Goal: Task Accomplishment & Management: Manage account settings

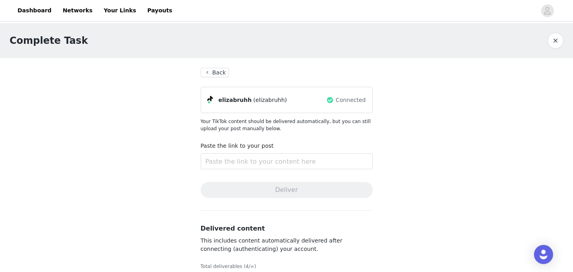
scroll to position [188, 0]
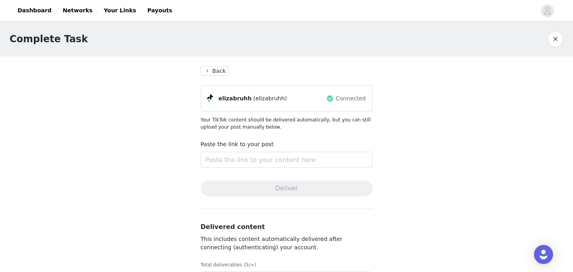
click at [208, 72] on button "Back" at bounding box center [215, 71] width 29 height 10
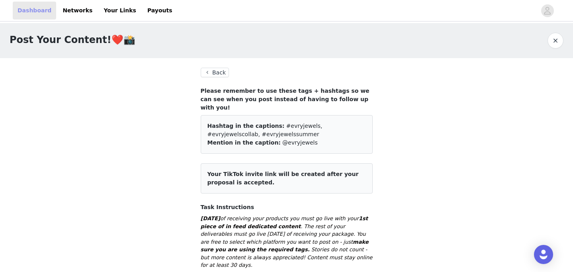
click at [24, 10] on link "Dashboard" at bounding box center [34, 11] width 43 height 18
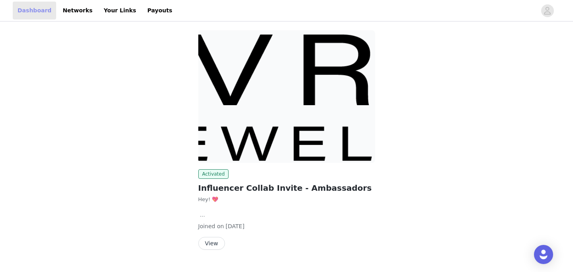
scroll to position [114, 0]
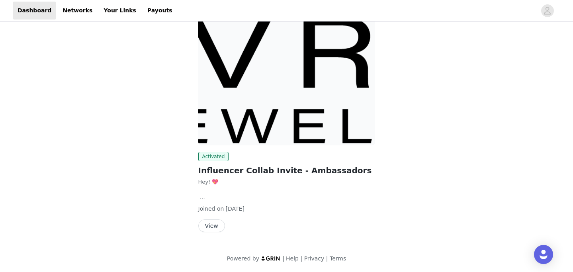
click at [214, 226] on button "View" at bounding box center [211, 225] width 27 height 13
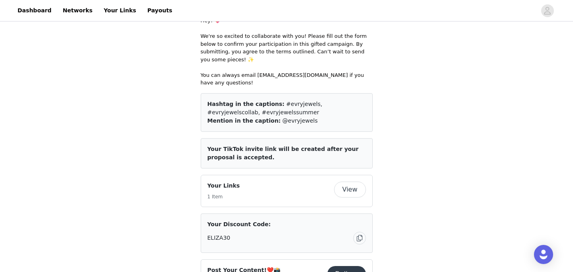
scroll to position [150, 0]
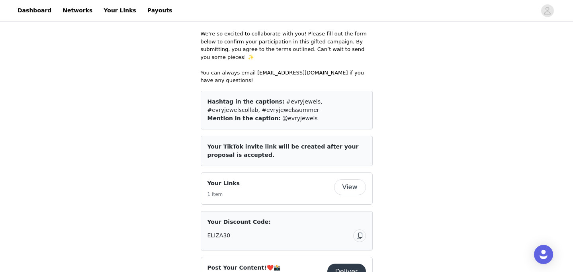
click at [349, 179] on button "View" at bounding box center [350, 187] width 32 height 16
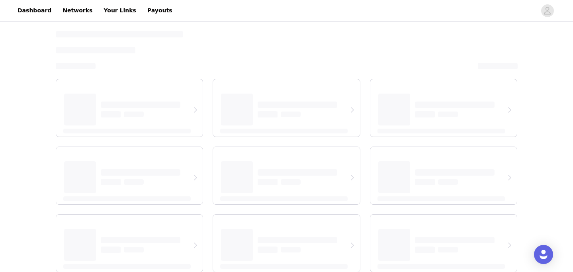
select select "12"
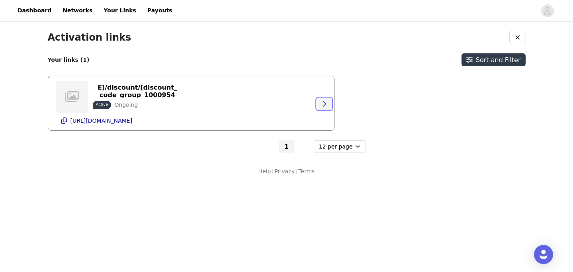
click at [322, 105] on icon "button" at bounding box center [324, 104] width 6 height 6
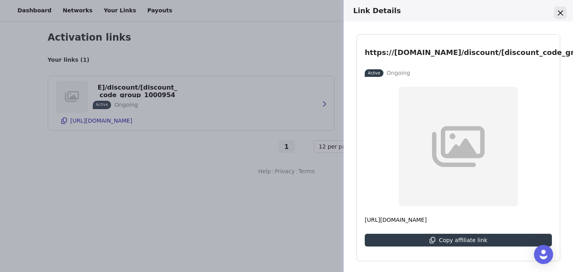
click at [559, 18] on button "Close" at bounding box center [560, 12] width 13 height 13
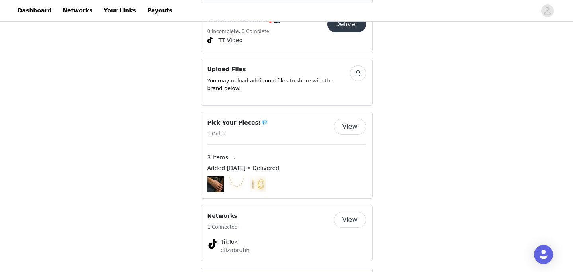
scroll to position [467, 0]
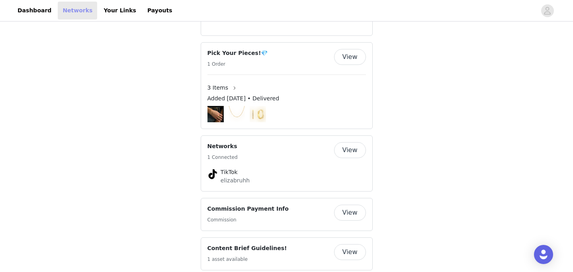
click at [67, 12] on link "Networks" at bounding box center [77, 11] width 39 height 18
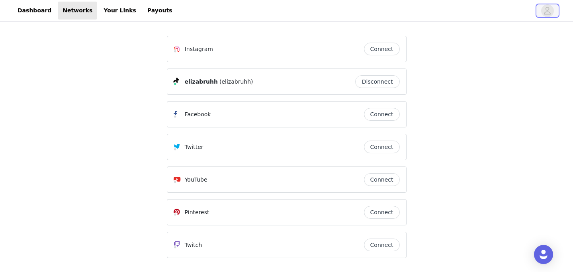
click at [547, 14] on icon "avatar" at bounding box center [548, 11] width 7 height 8
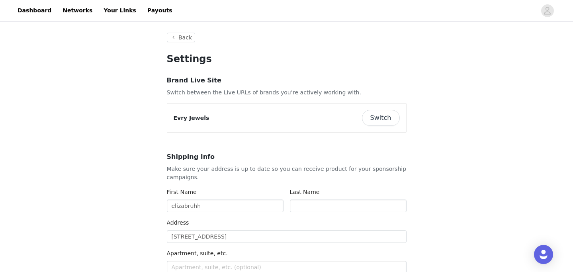
click at [376, 120] on button "Switch" at bounding box center [381, 118] width 38 height 16
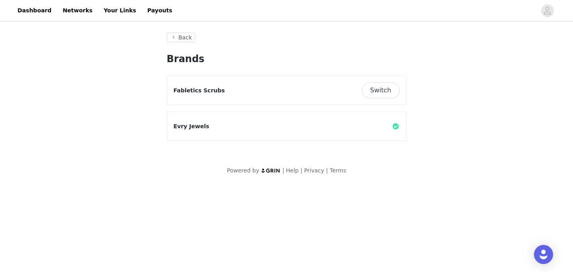
click at [374, 85] on button "Switch" at bounding box center [381, 90] width 38 height 16
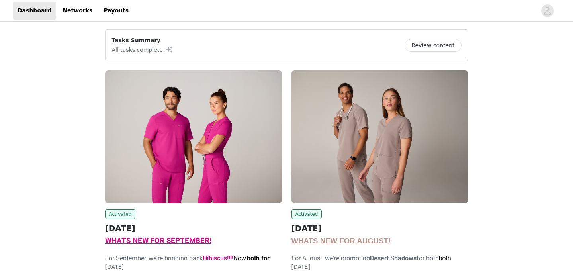
scroll to position [59, 0]
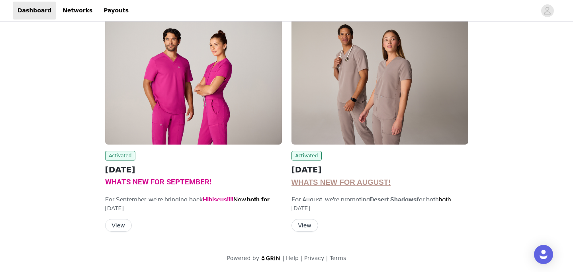
click at [118, 219] on button "View" at bounding box center [118, 225] width 27 height 13
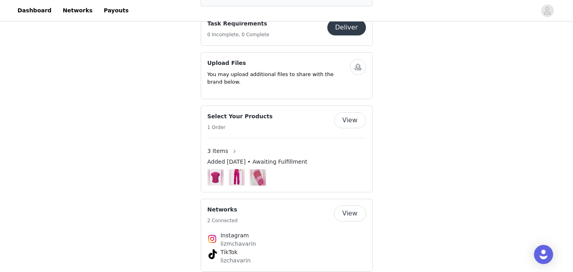
scroll to position [719, 0]
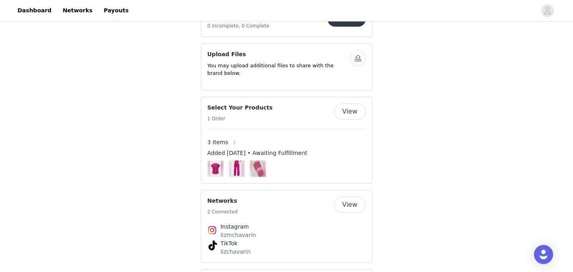
click at [228, 149] on button "button" at bounding box center [234, 142] width 13 height 13
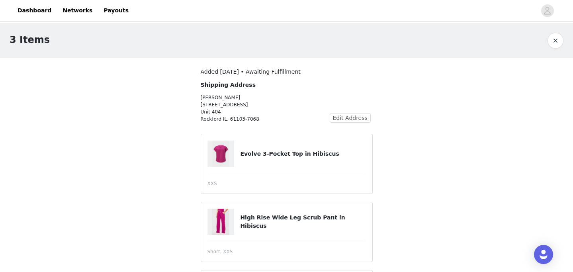
click at [557, 42] on button "button" at bounding box center [556, 41] width 16 height 16
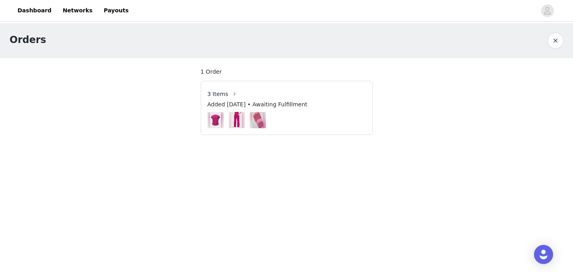
click at [556, 39] on button "button" at bounding box center [556, 41] width 16 height 16
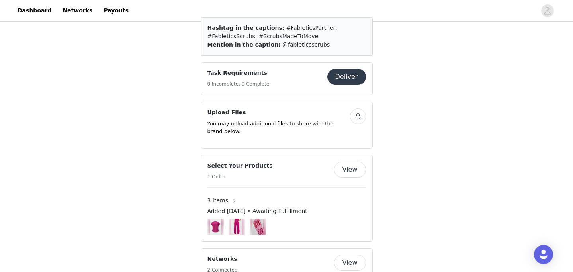
scroll to position [690, 0]
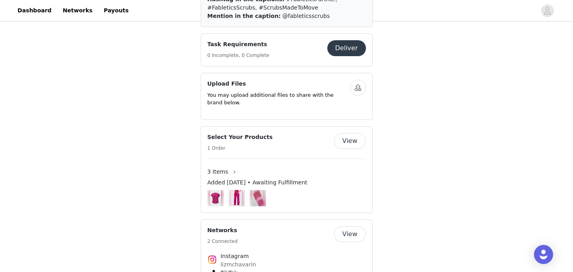
click at [351, 146] on button "View" at bounding box center [350, 141] width 32 height 16
